Goal: Transaction & Acquisition: Purchase product/service

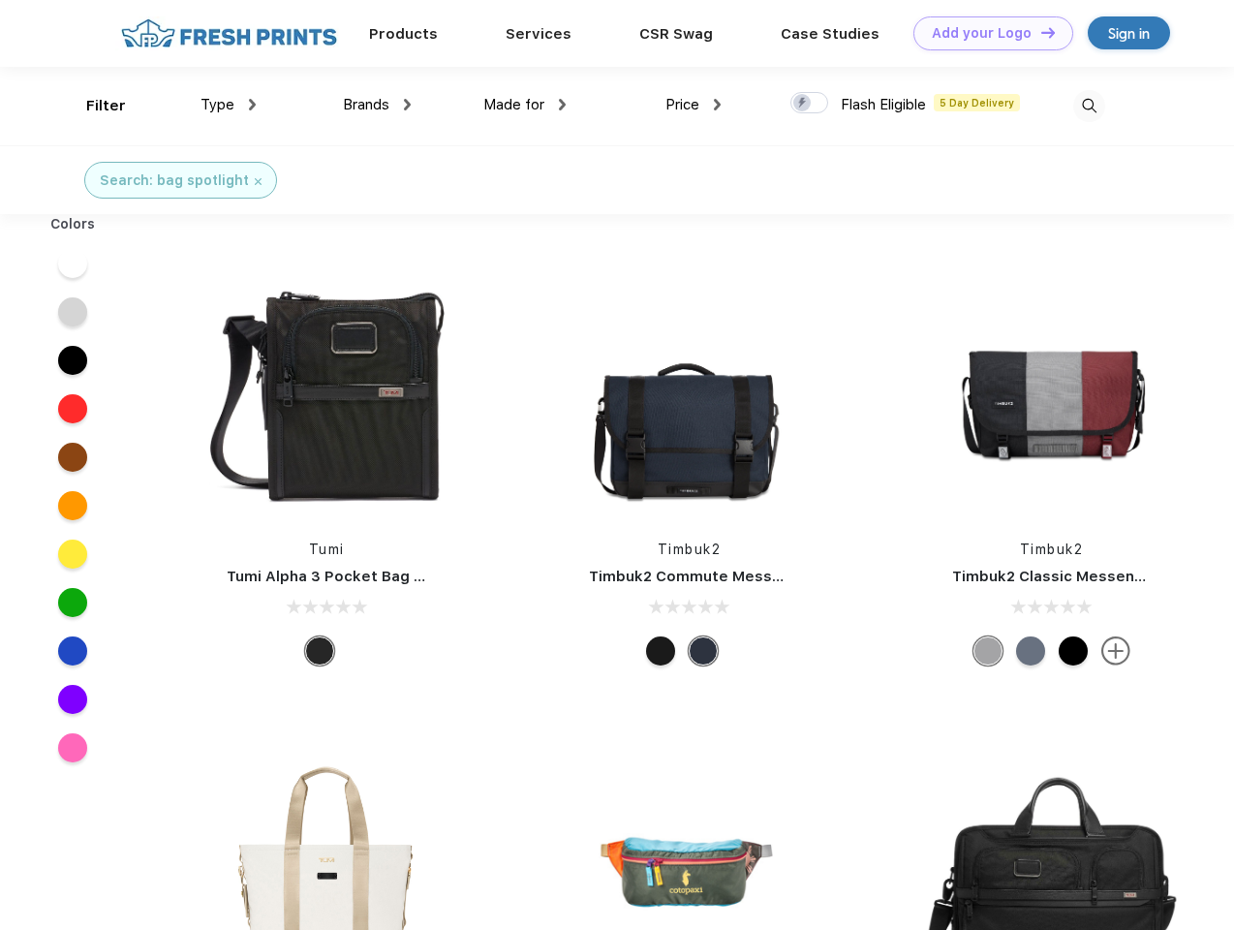
click at [986, 33] on link "Add your Logo Design Tool" at bounding box center [994, 33] width 160 height 34
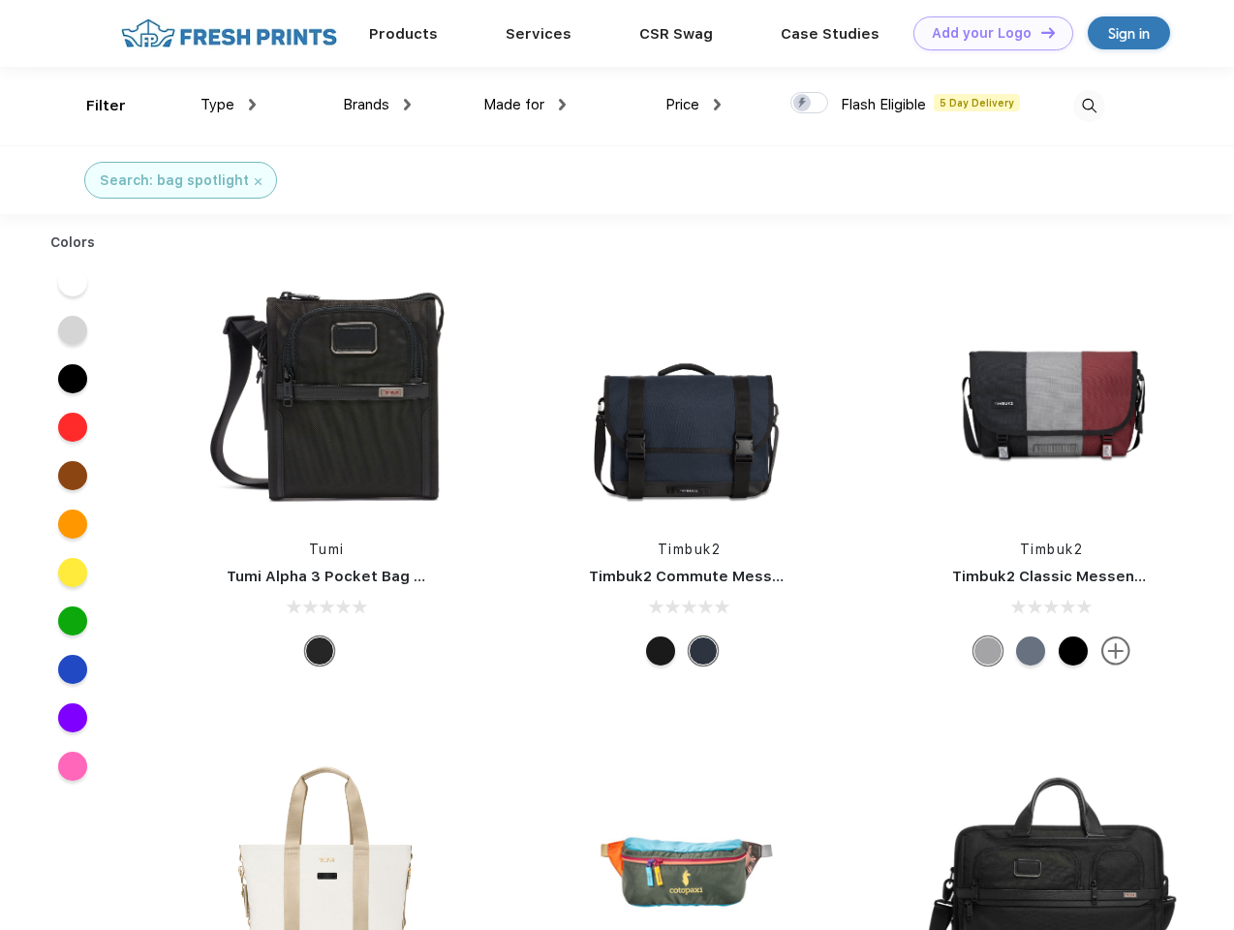
click at [0, 0] on div "Design Tool" at bounding box center [0, 0] width 0 height 0
click at [1040, 32] on link "Add your Logo Design Tool" at bounding box center [994, 33] width 160 height 34
click at [93, 106] on div "Filter" at bounding box center [106, 106] width 40 height 22
click at [229, 105] on span "Type" at bounding box center [218, 104] width 34 height 17
click at [377, 105] on span "Brands" at bounding box center [366, 104] width 47 height 17
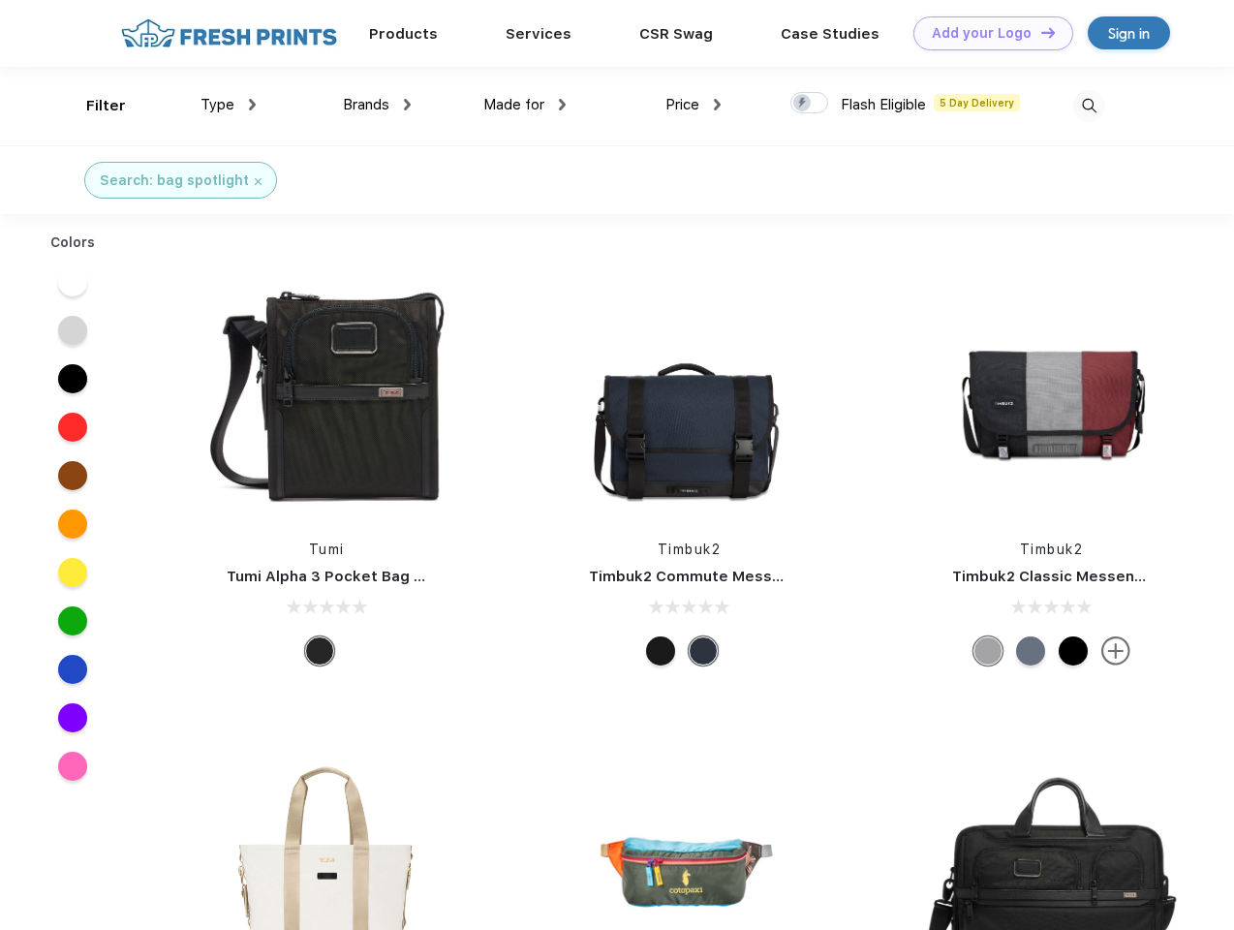
click at [525, 105] on span "Made for" at bounding box center [513, 104] width 61 height 17
click at [694, 105] on span "Price" at bounding box center [683, 104] width 34 height 17
click at [810, 104] on div at bounding box center [810, 102] width 38 height 21
click at [803, 104] on input "checkbox" at bounding box center [797, 97] width 13 height 13
click at [1089, 106] on img at bounding box center [1089, 106] width 32 height 32
